Goal: Transaction & Acquisition: Purchase product/service

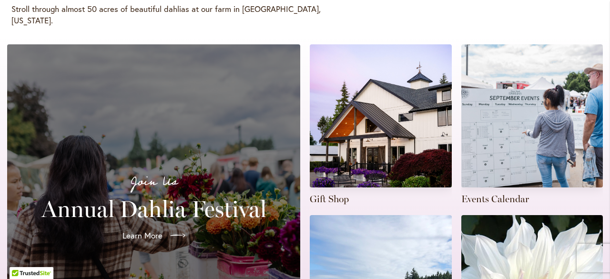
scroll to position [191, 0]
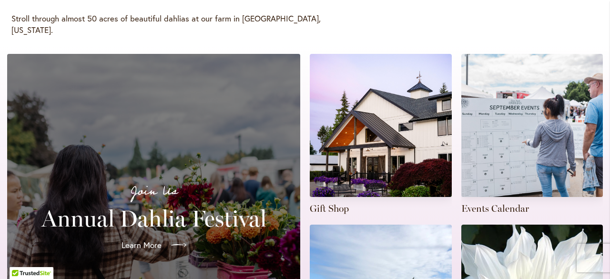
click at [135, 239] on span "Learn More" at bounding box center [142, 244] width 40 height 11
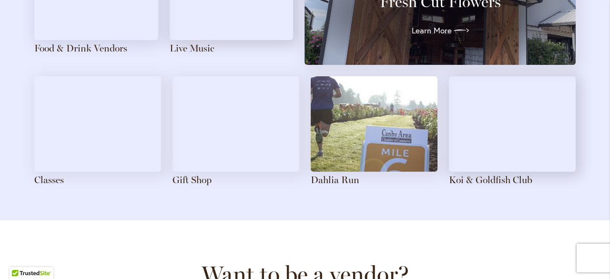
scroll to position [1144, 0]
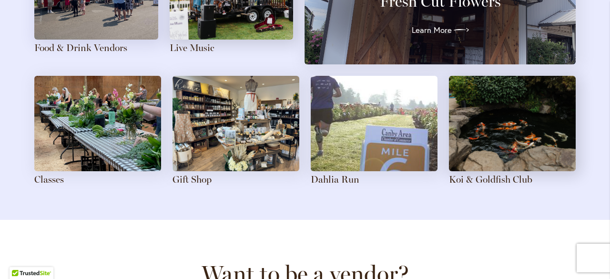
click at [197, 158] on img at bounding box center [236, 123] width 127 height 95
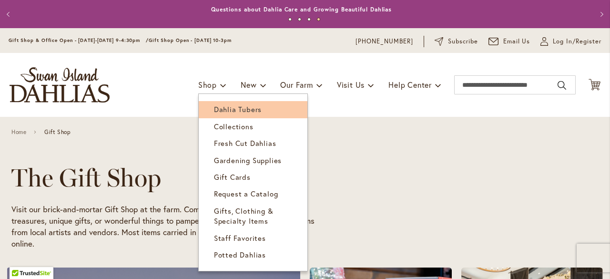
click at [210, 103] on link "Dahlia Tubers" at bounding box center [253, 109] width 109 height 17
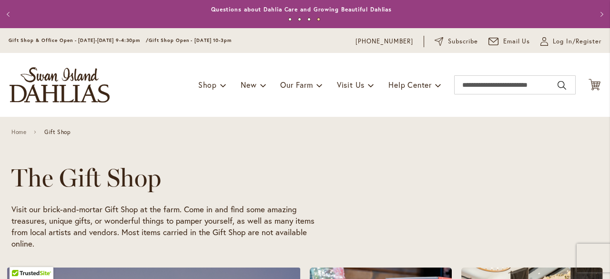
scroll to position [0, 304]
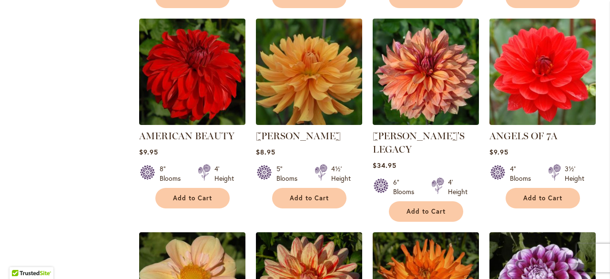
scroll to position [763, 0]
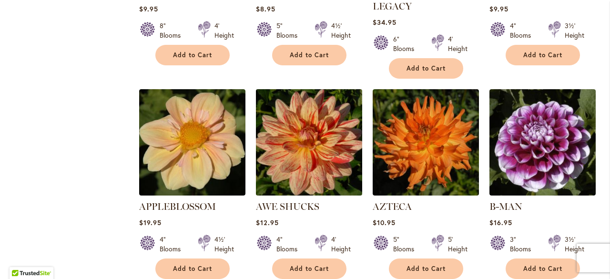
click at [292, 124] on img at bounding box center [309, 143] width 112 height 112
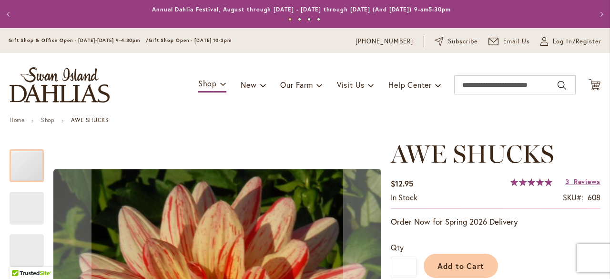
scroll to position [238, 0]
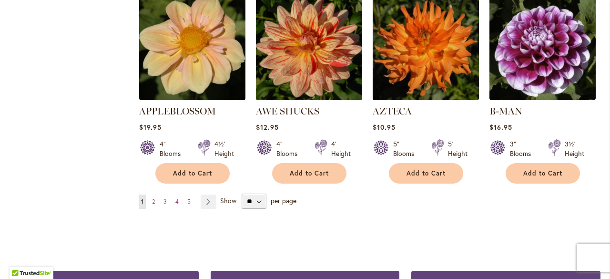
scroll to position [906, 0]
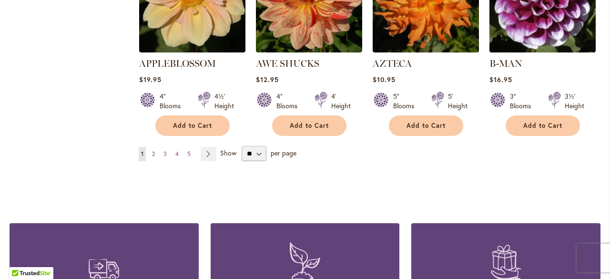
click at [153, 147] on link "Page 2" at bounding box center [154, 154] width 8 height 14
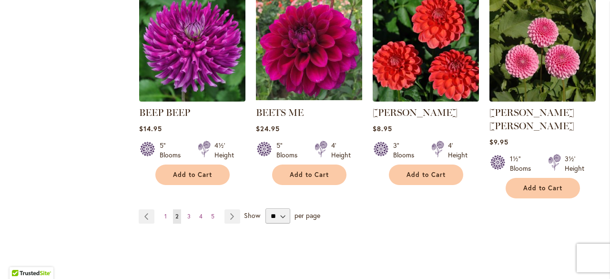
scroll to position [858, 0]
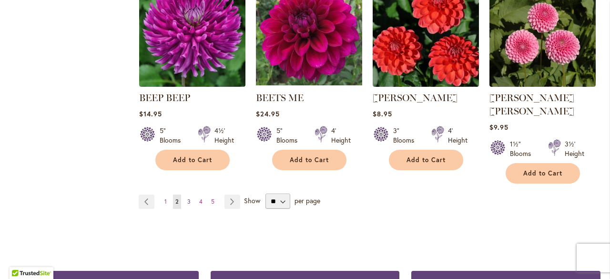
click at [188, 198] on span "3" at bounding box center [188, 201] width 3 height 7
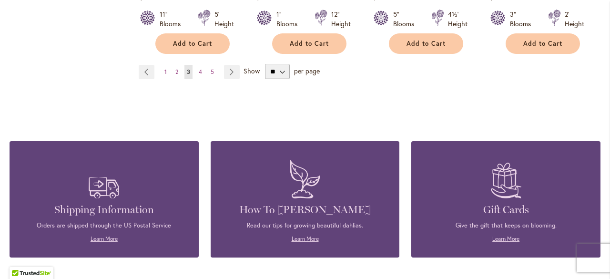
scroll to position [858, 0]
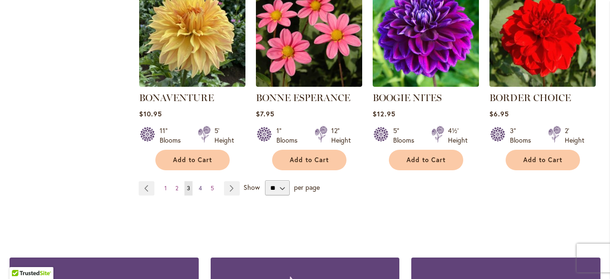
click at [202, 189] on link "Page 4" at bounding box center [200, 188] width 8 height 14
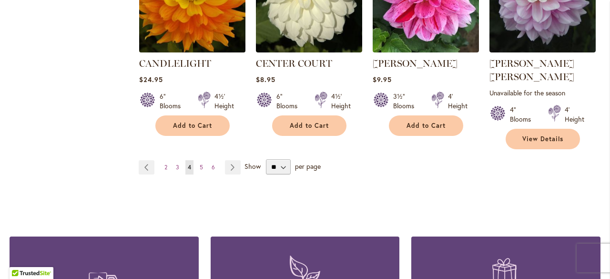
scroll to position [810, 0]
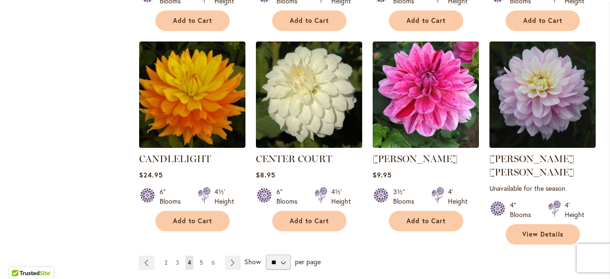
click at [200, 259] on span "5" at bounding box center [201, 262] width 3 height 7
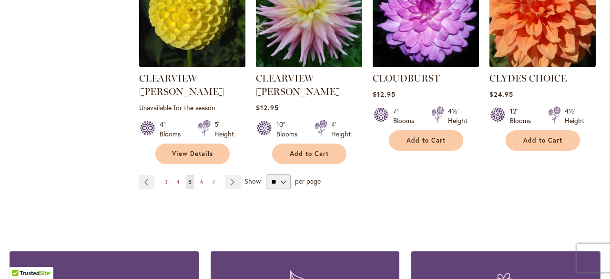
scroll to position [906, 0]
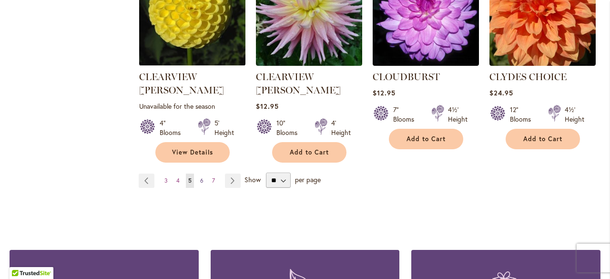
click at [201, 174] on link "Page 6" at bounding box center [202, 181] width 8 height 14
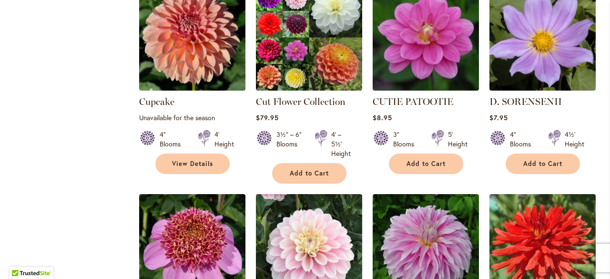
scroll to position [906, 0]
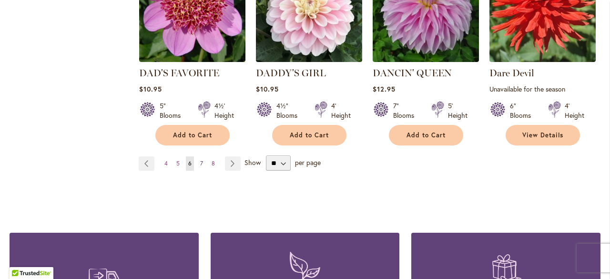
click at [201, 160] on span "7" at bounding box center [201, 163] width 3 height 7
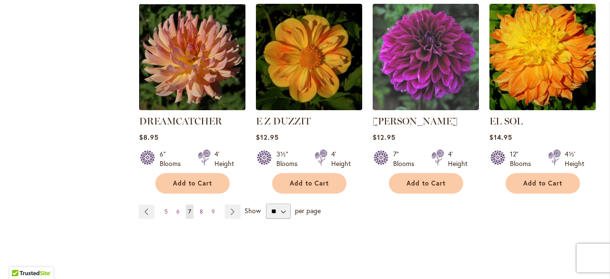
scroll to position [906, 0]
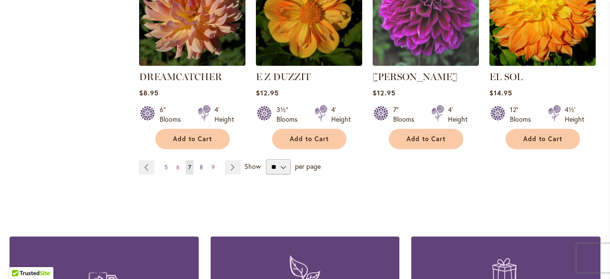
click at [200, 164] on span "8" at bounding box center [201, 167] width 3 height 7
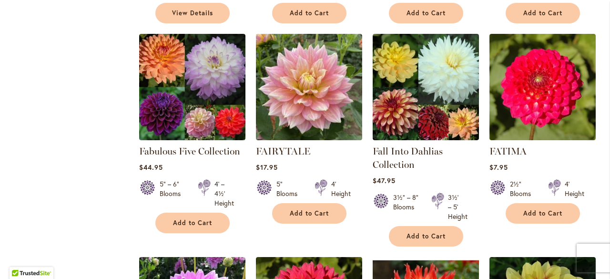
scroll to position [620, 0]
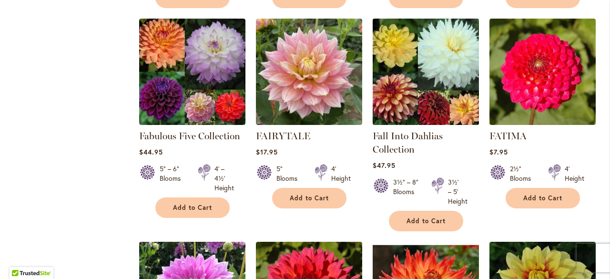
click at [406, 104] on img at bounding box center [426, 72] width 112 height 112
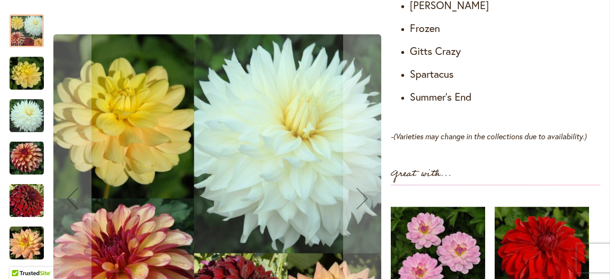
scroll to position [620, 0]
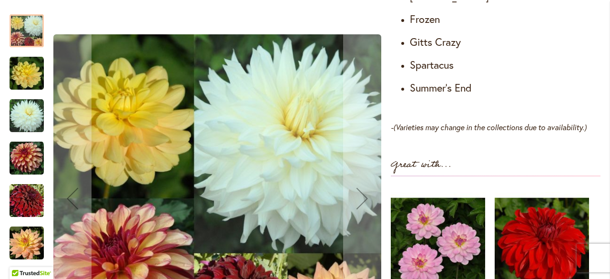
click at [37, 164] on img "Fall Into Dahlias Collection" at bounding box center [27, 158] width 34 height 34
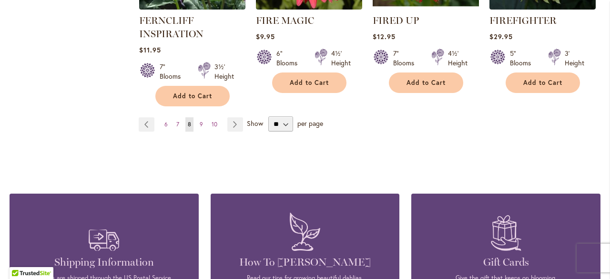
scroll to position [972, 0]
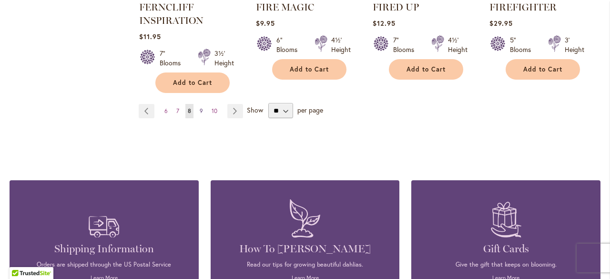
click at [200, 111] on span "9" at bounding box center [201, 110] width 3 height 7
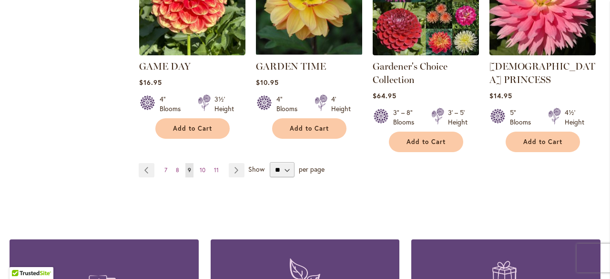
scroll to position [953, 0]
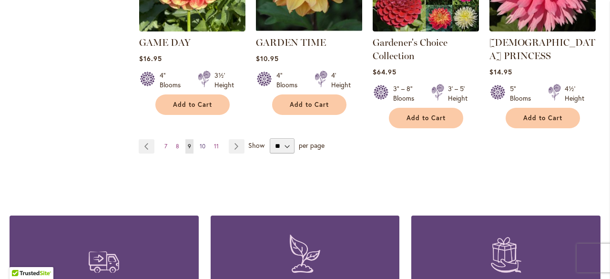
click at [201, 143] on span "10" at bounding box center [203, 146] width 6 height 7
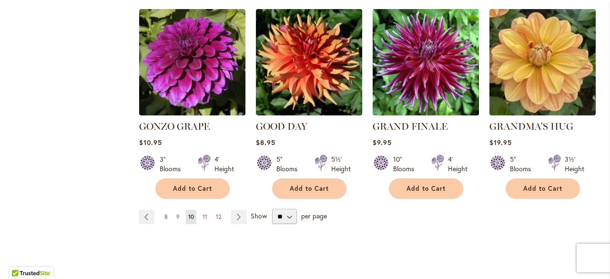
scroll to position [858, 0]
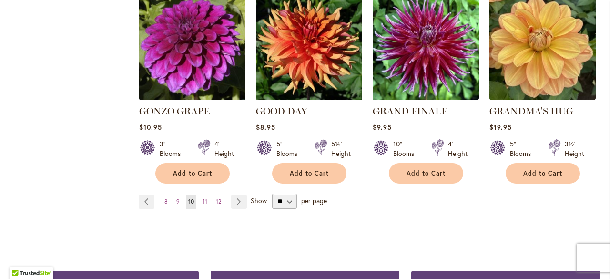
click at [206, 40] on img at bounding box center [192, 47] width 112 height 112
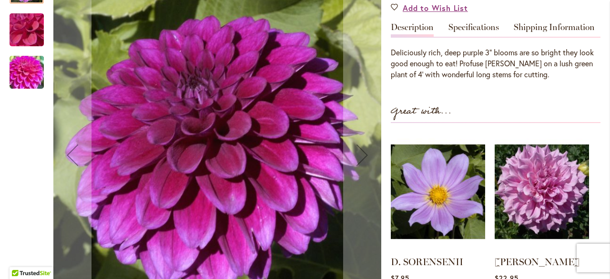
scroll to position [143, 0]
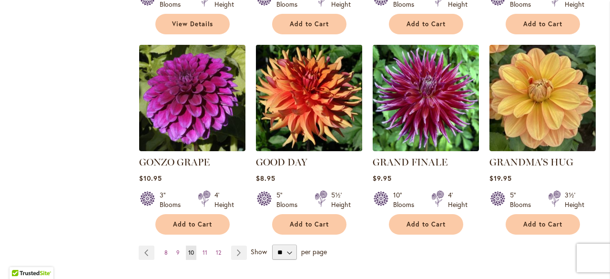
scroll to position [829, 0]
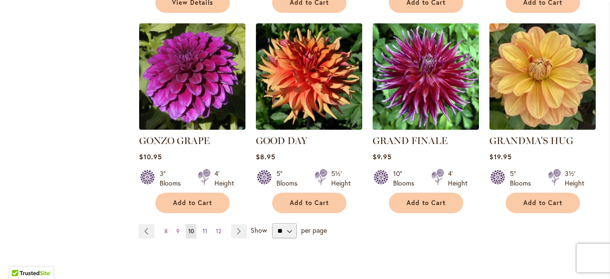
click at [205, 224] on link "Page 11" at bounding box center [205, 231] width 10 height 14
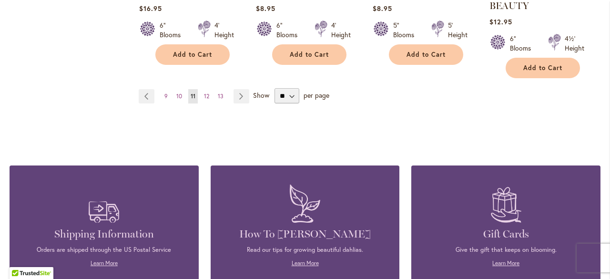
scroll to position [1001, 0]
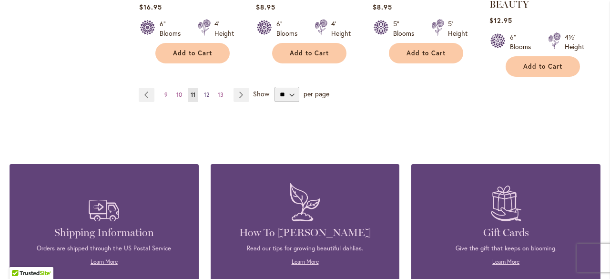
click at [204, 94] on span "12" at bounding box center [206, 94] width 5 height 7
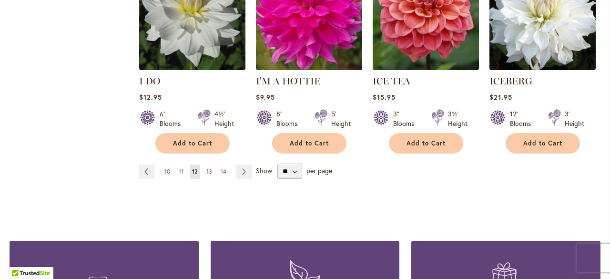
scroll to position [906, 0]
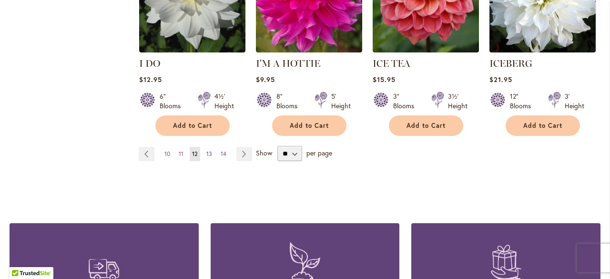
click at [211, 147] on link "Page 13" at bounding box center [209, 154] width 10 height 14
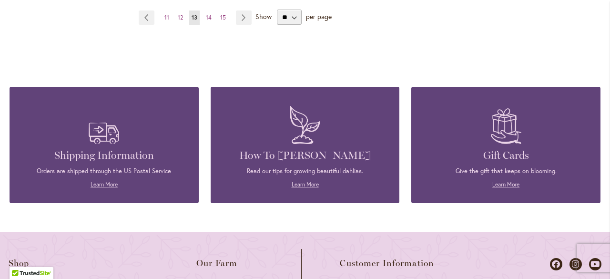
scroll to position [1096, 0]
